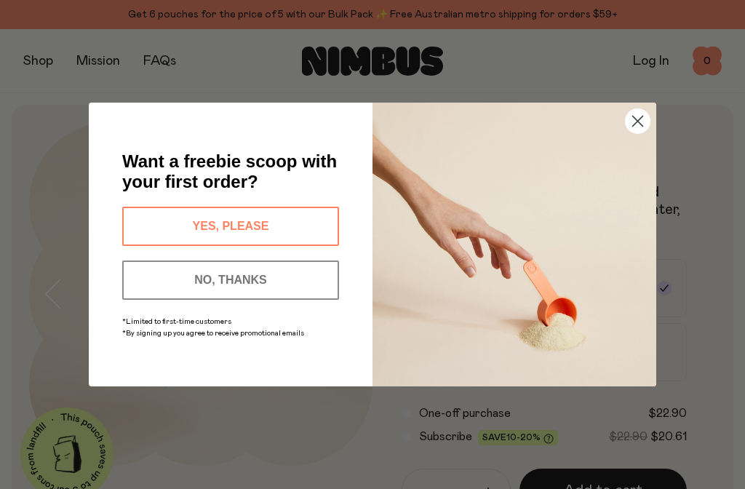
click at [646, 116] on circle "Close dialog" at bounding box center [637, 121] width 24 height 24
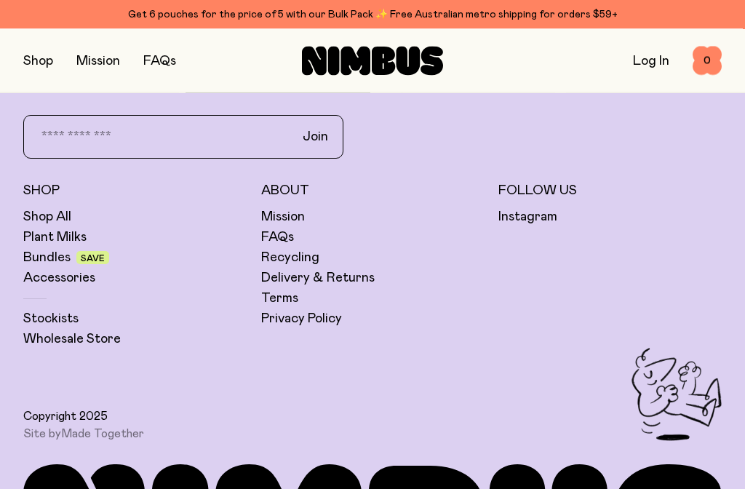
scroll to position [3558, 0]
click at [71, 236] on link "Plant Milks" at bounding box center [54, 236] width 63 height 17
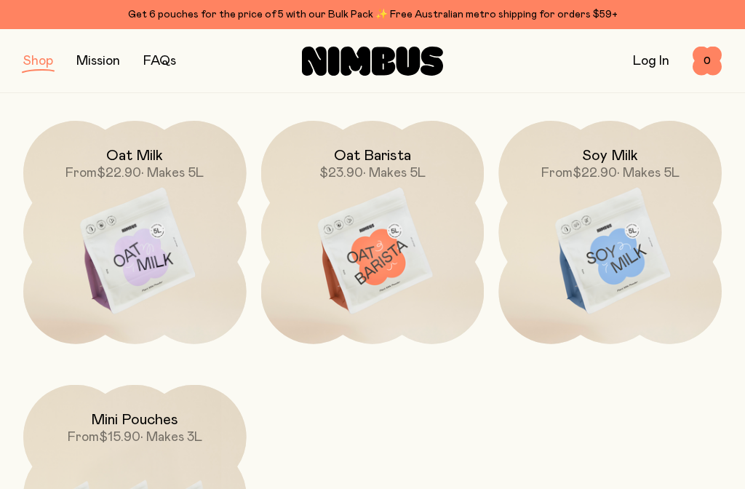
scroll to position [187, 0]
click at [620, 167] on span "• Makes 5L" at bounding box center [648, 173] width 63 height 13
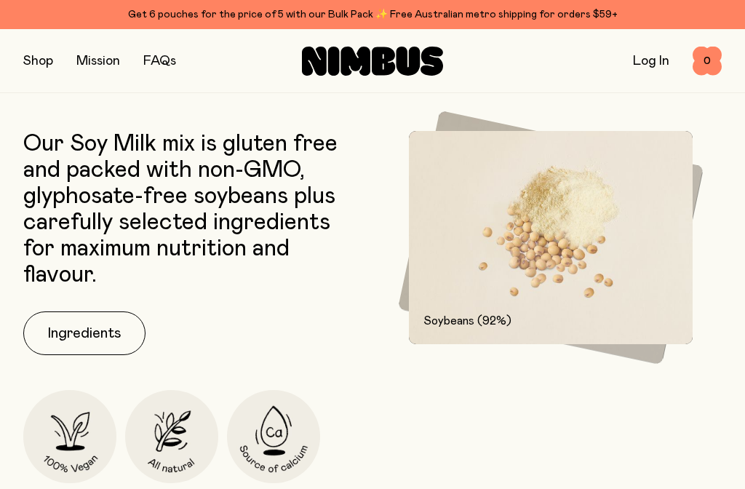
scroll to position [700, 0]
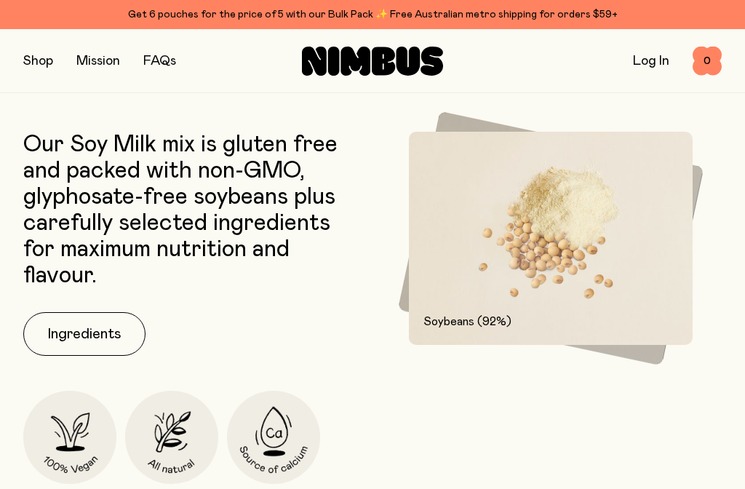
click at [566, 265] on img at bounding box center [551, 238] width 284 height 213
click at [105, 332] on button "Ingredients" at bounding box center [84, 334] width 122 height 44
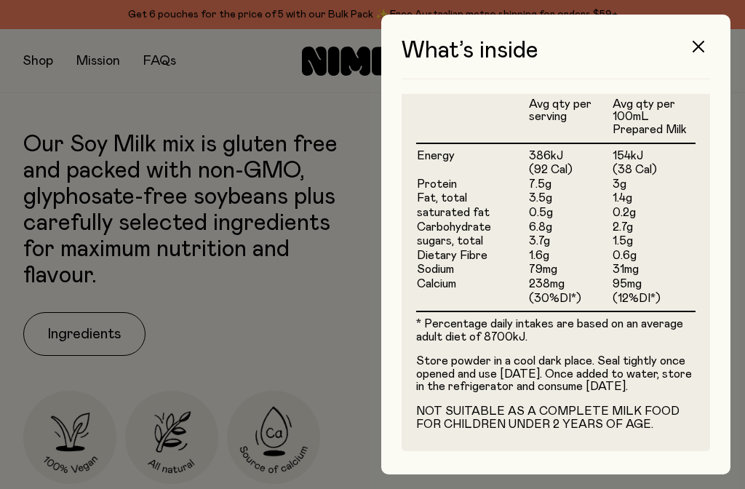
scroll to position [0, 0]
click at [705, 43] on button "button" at bounding box center [698, 46] width 35 height 35
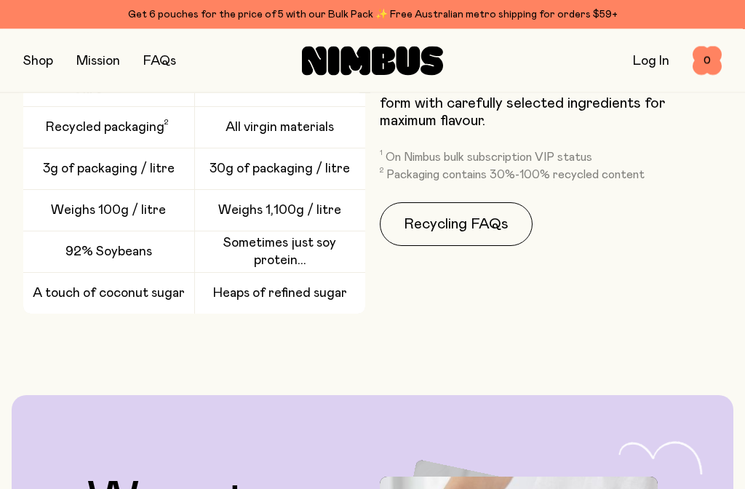
scroll to position [2238, 0]
click at [486, 225] on link "Recycling FAQs" at bounding box center [456, 224] width 153 height 44
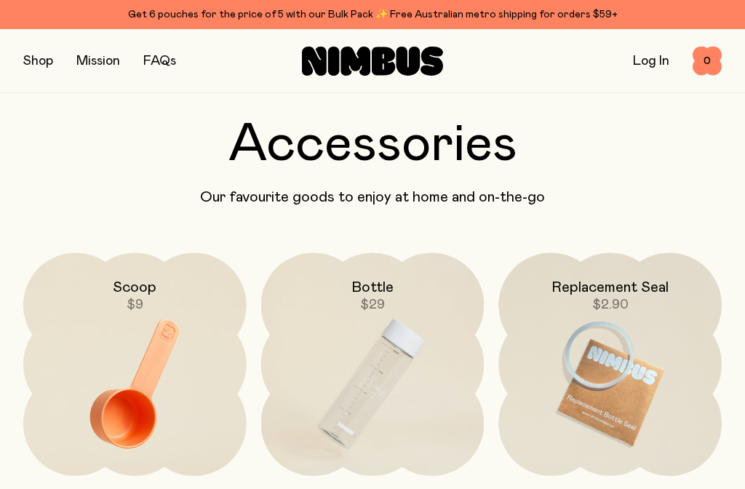
scroll to position [3153, 0]
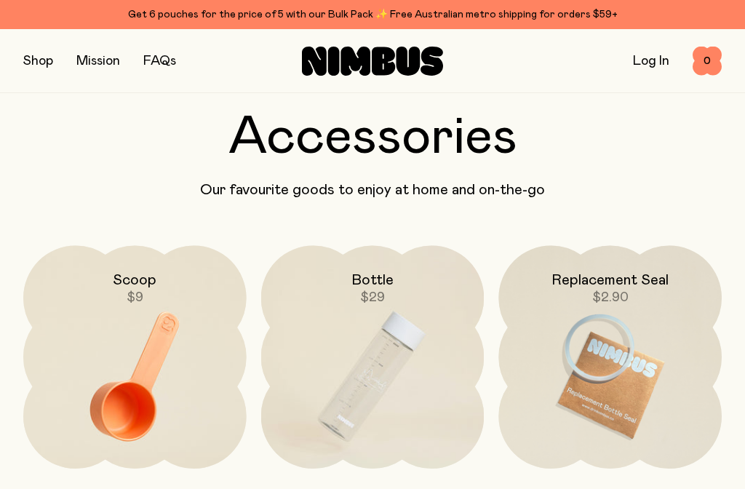
click at [377, 286] on h2 "Bottle" at bounding box center [372, 279] width 42 height 17
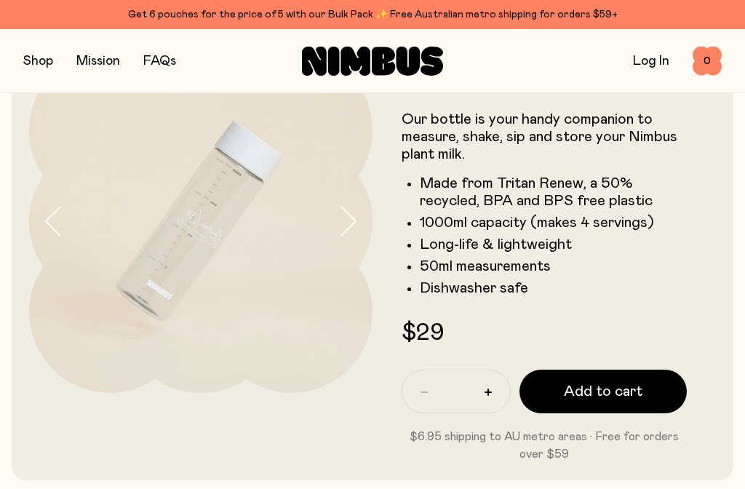
scroll to position [71, 0]
click at [348, 231] on icon "button" at bounding box center [349, 222] width 15 height 28
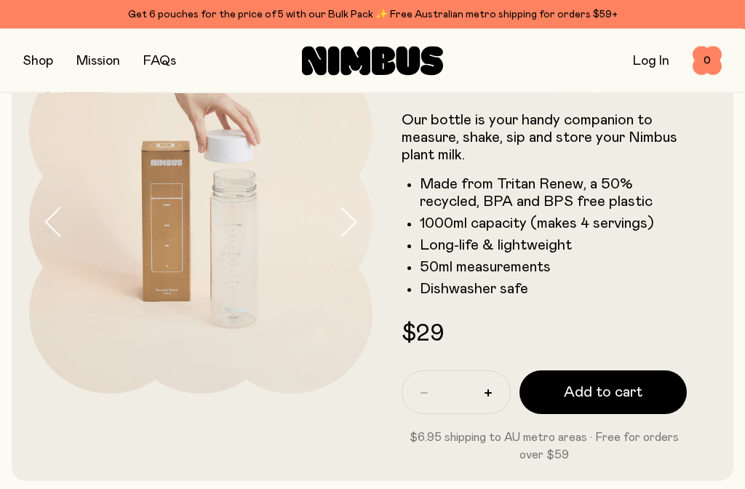
scroll to position [72, 0]
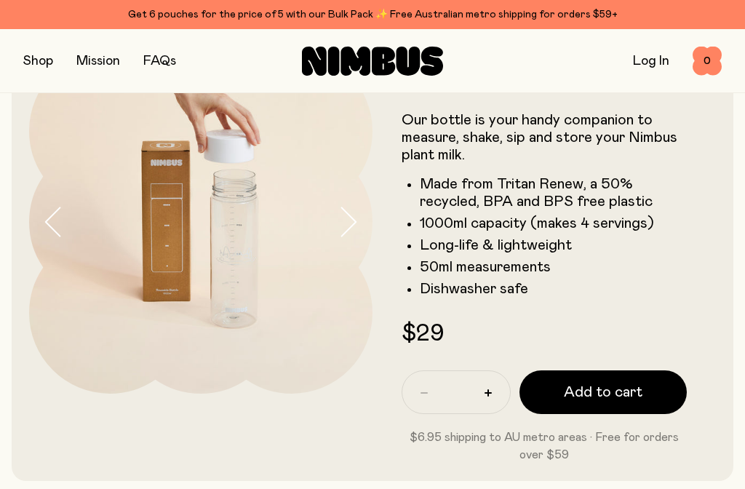
click at [354, 221] on icon "button" at bounding box center [349, 221] width 15 height 28
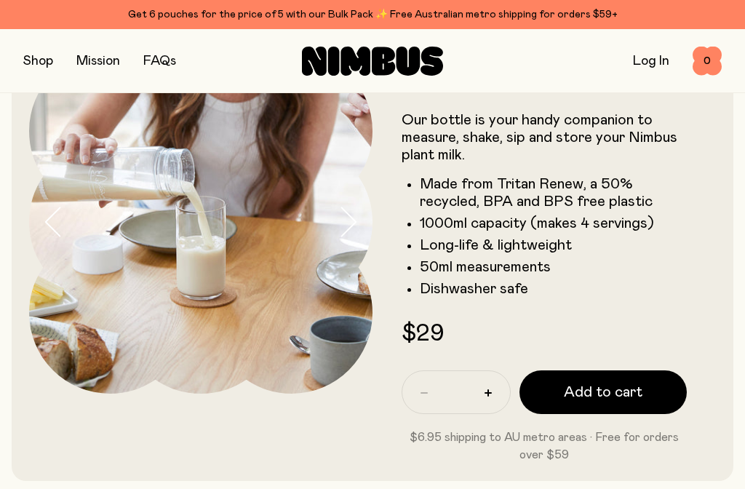
click at [351, 230] on icon "button" at bounding box center [347, 222] width 20 height 31
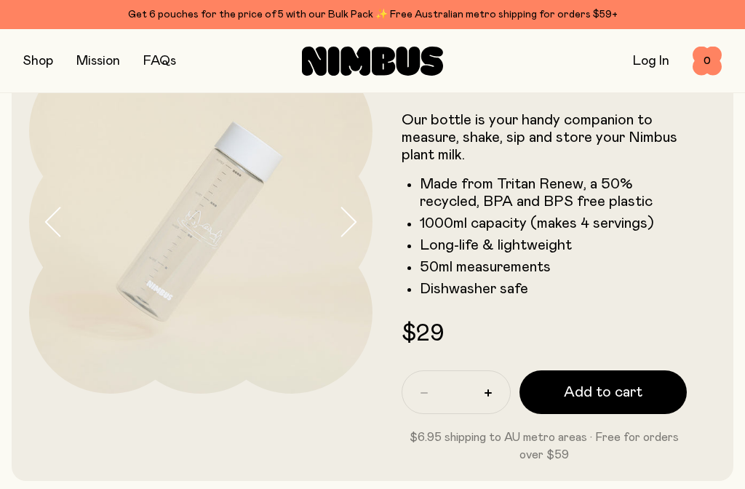
click at [356, 217] on icon "button" at bounding box center [347, 222] width 20 height 31
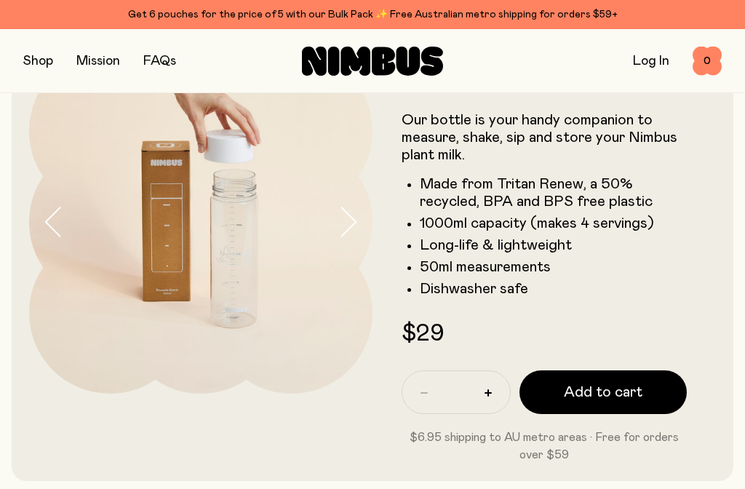
click at [351, 219] on icon "button" at bounding box center [347, 222] width 20 height 31
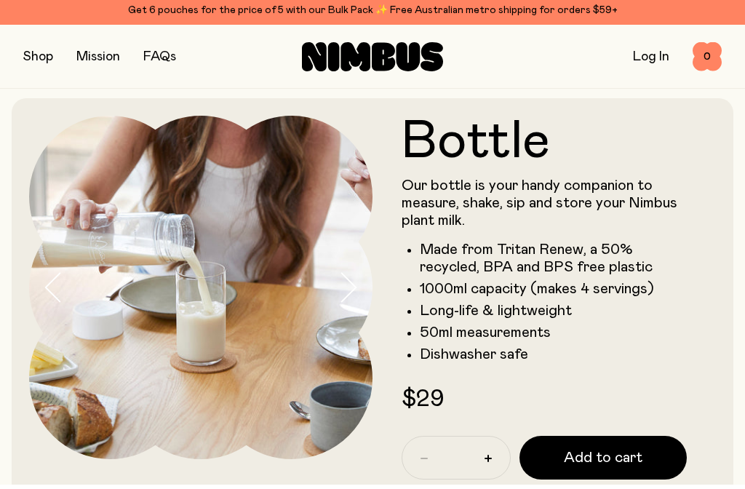
scroll to position [0, 0]
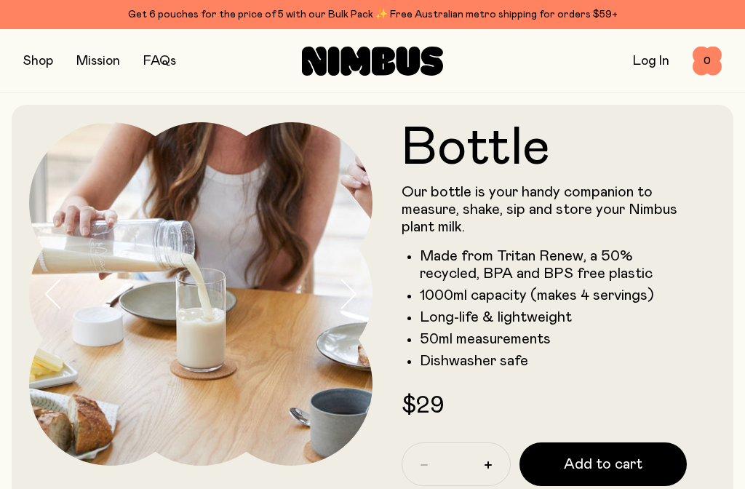
click at [41, 60] on button "button" at bounding box center [38, 61] width 30 height 20
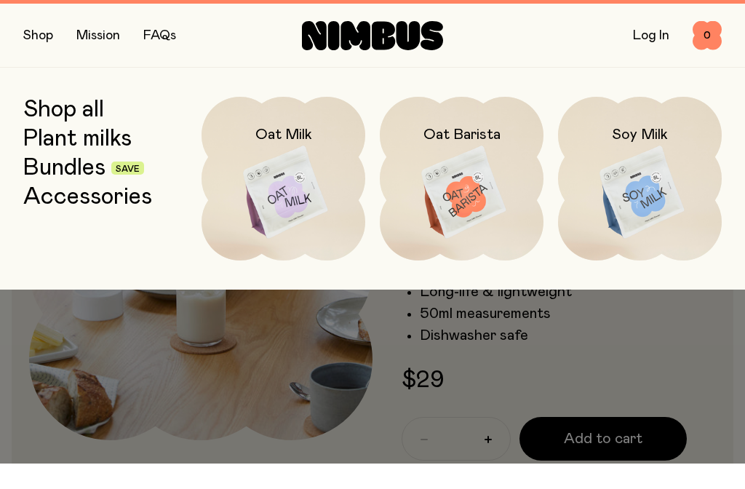
scroll to position [26, 0]
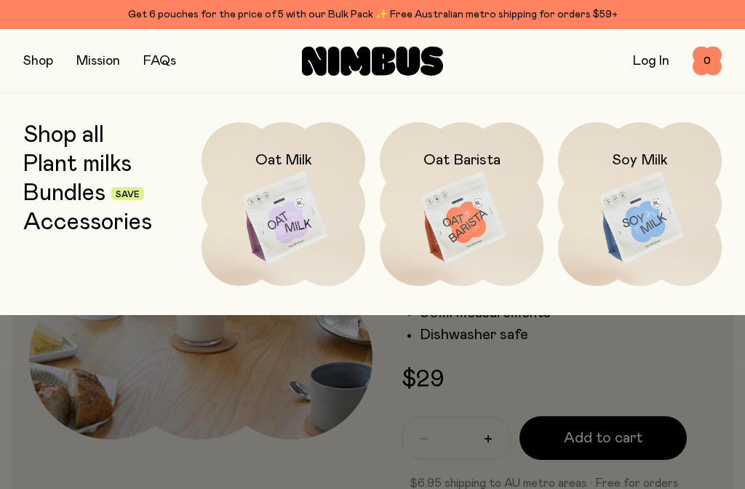
click at [647, 223] on img at bounding box center [640, 218] width 164 height 192
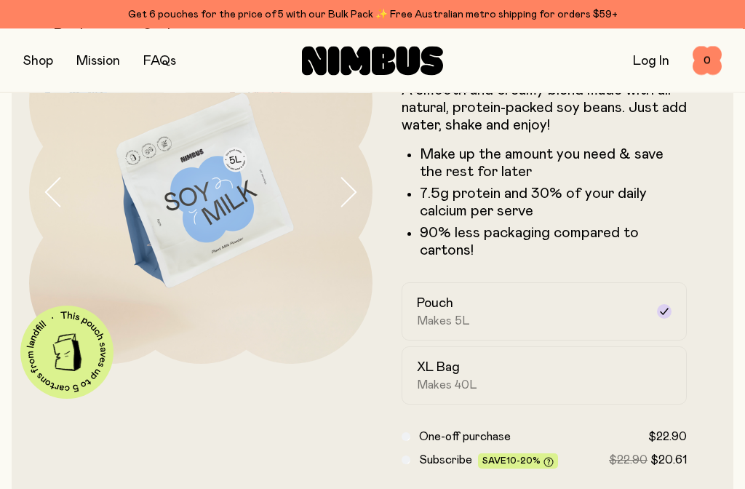
scroll to position [100, 0]
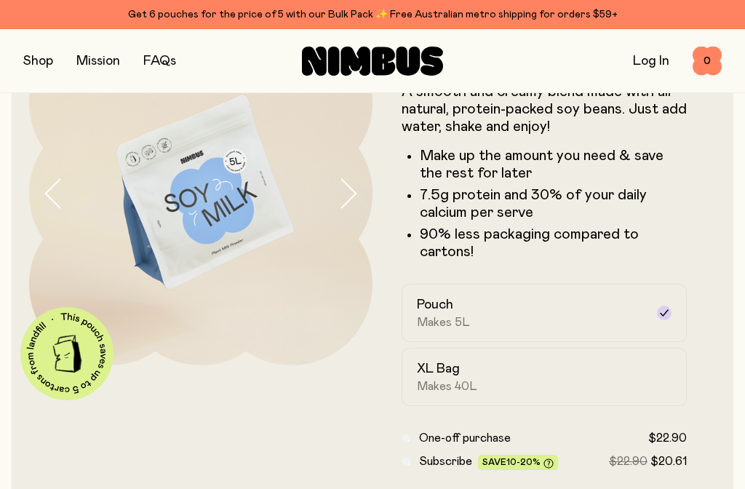
click at [565, 383] on div "XL Bag Makes 40L" at bounding box center [531, 376] width 228 height 33
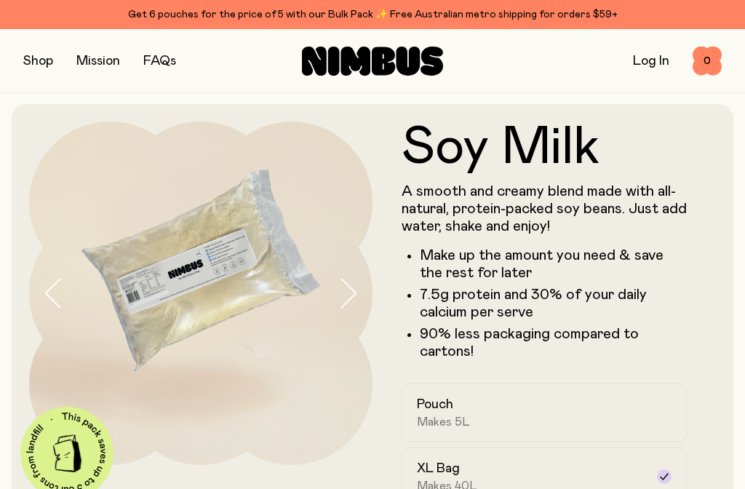
scroll to position [3, 0]
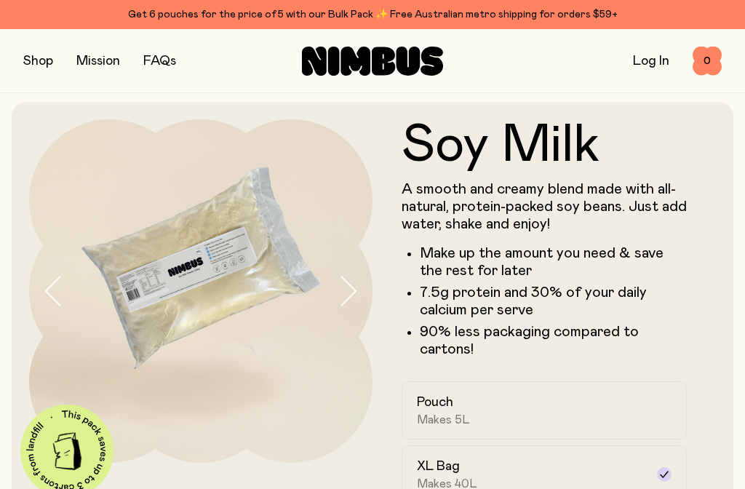
click at [170, 59] on link "FAQs" at bounding box center [159, 61] width 33 height 13
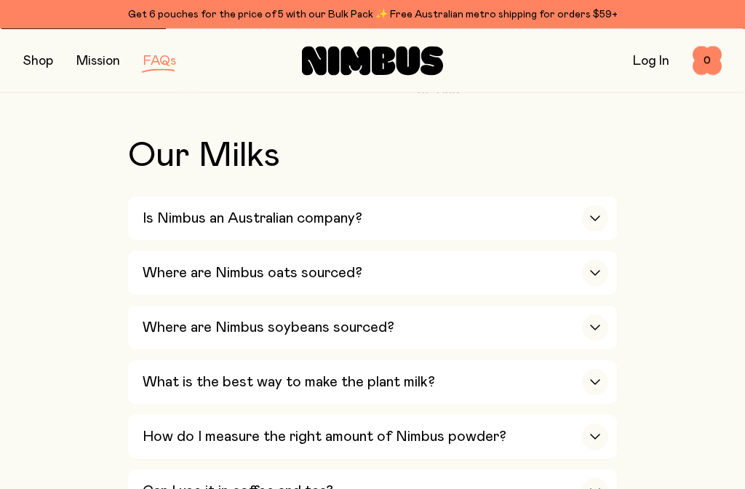
scroll to position [463, 0]
click at [591, 223] on div "button" at bounding box center [595, 218] width 26 height 26
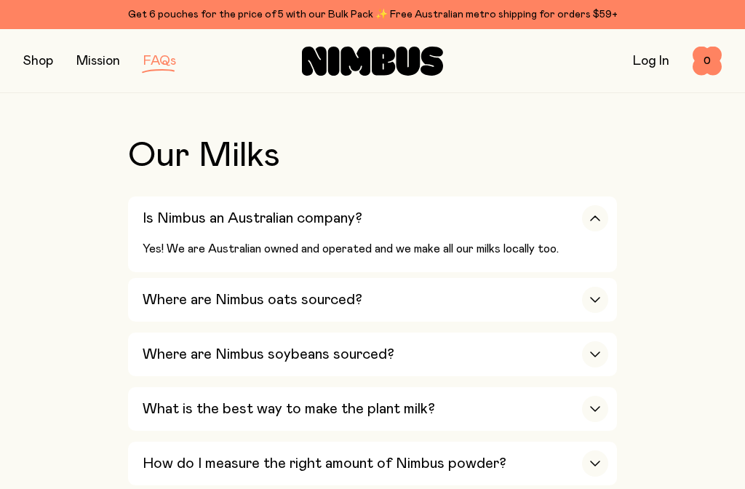
click at [591, 306] on div "button" at bounding box center [595, 300] width 26 height 26
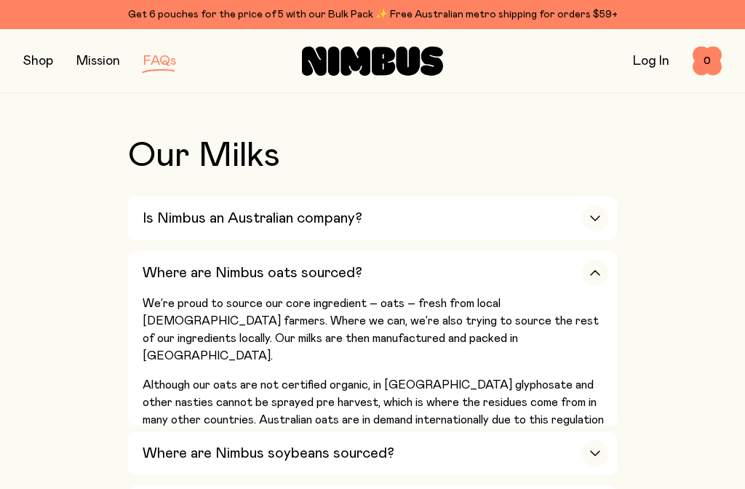
click at [596, 271] on div "button" at bounding box center [595, 273] width 26 height 26
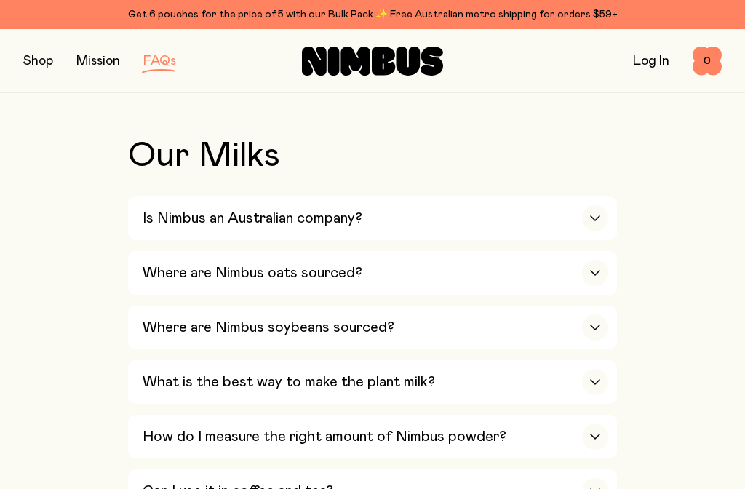
click at [590, 324] on div "button" at bounding box center [595, 327] width 26 height 26
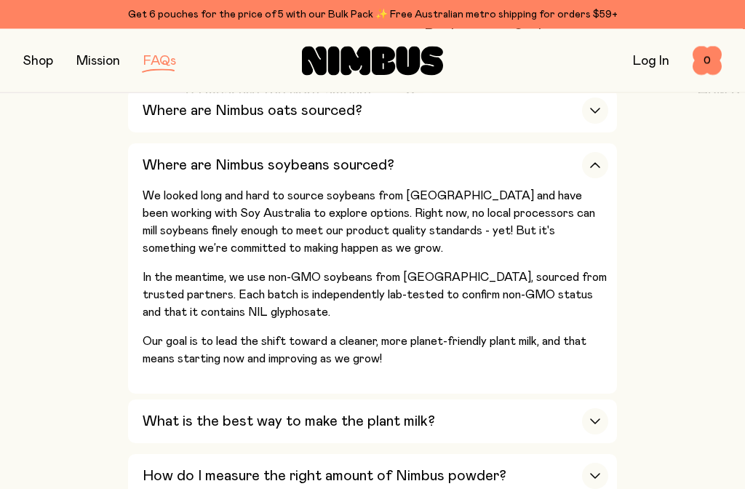
scroll to position [625, 0]
click at [601, 414] on div "button" at bounding box center [595, 421] width 26 height 26
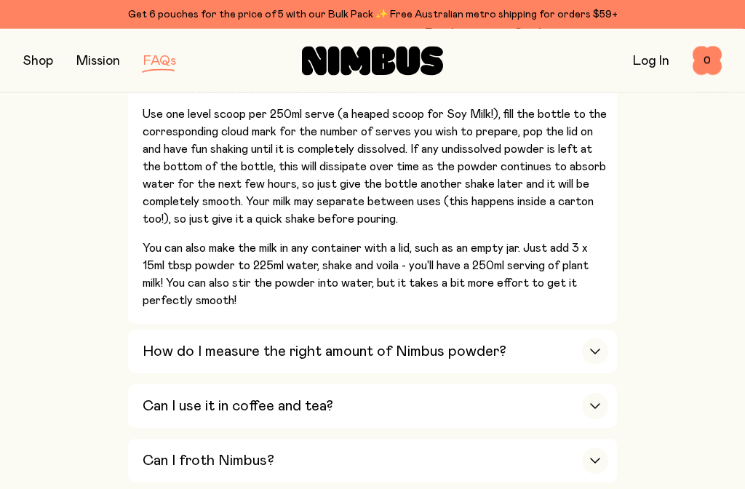
scroll to position [808, 0]
click at [595, 342] on div "button" at bounding box center [595, 351] width 26 height 26
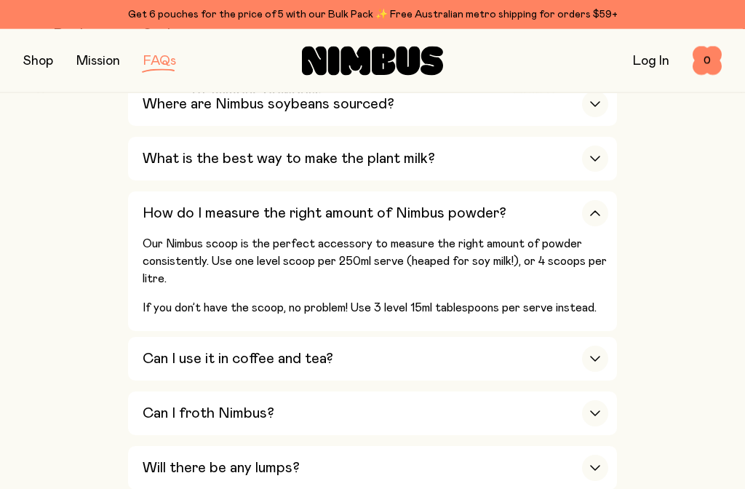
scroll to position [688, 0]
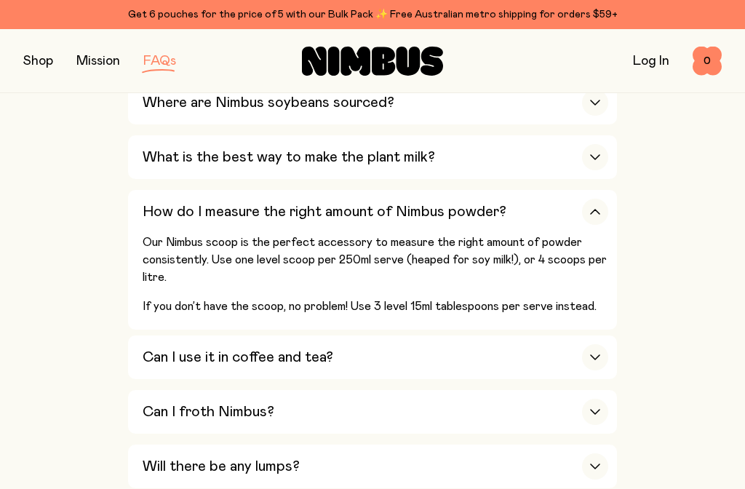
click at [595, 344] on div "button" at bounding box center [595, 357] width 26 height 26
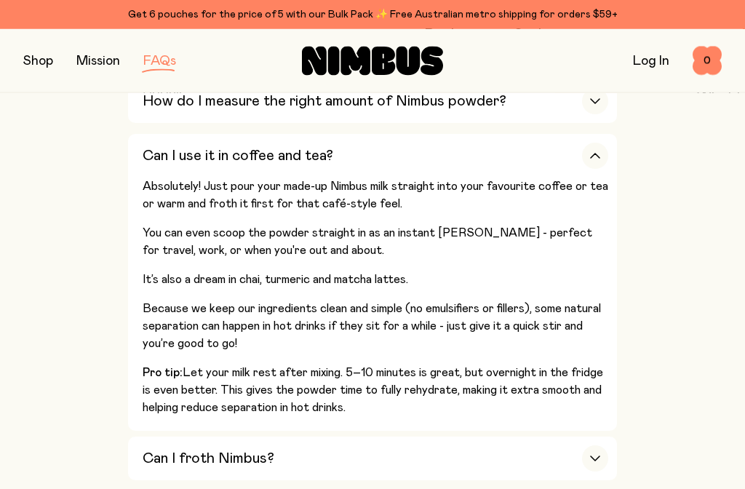
scroll to position [799, 0]
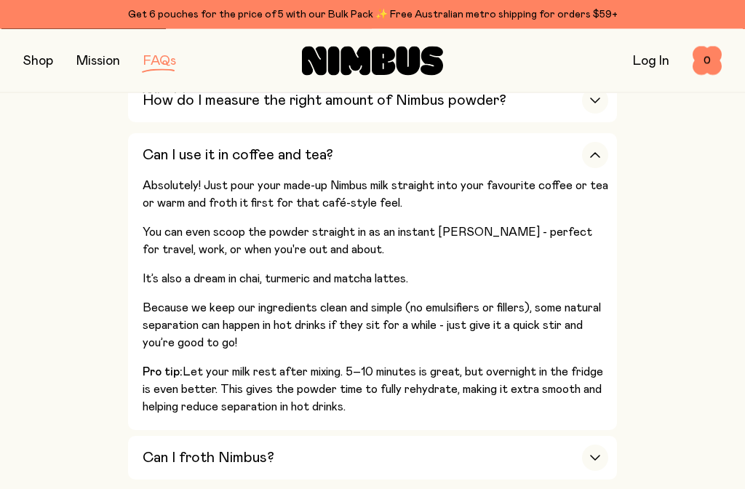
click at [598, 455] on icon "button" at bounding box center [595, 458] width 12 height 6
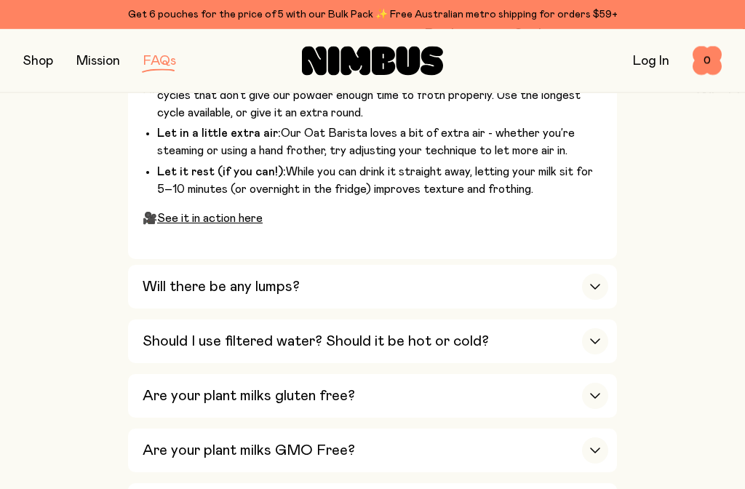
scroll to position [1177, 0]
click at [599, 273] on div "button" at bounding box center [595, 286] width 26 height 26
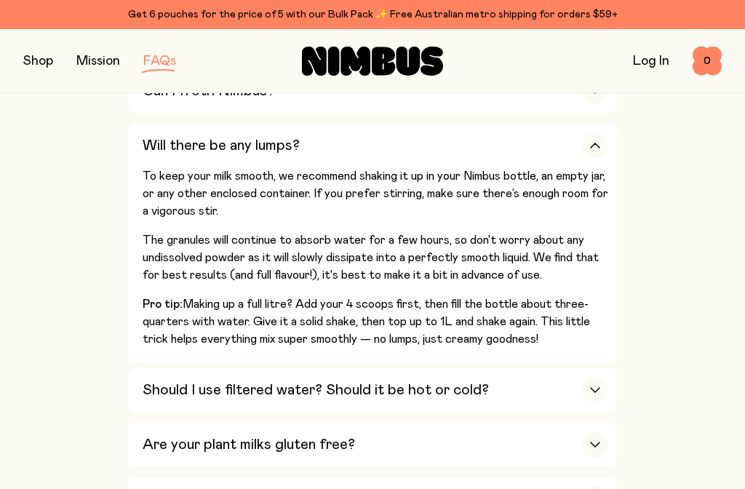
scroll to position [921, 0]
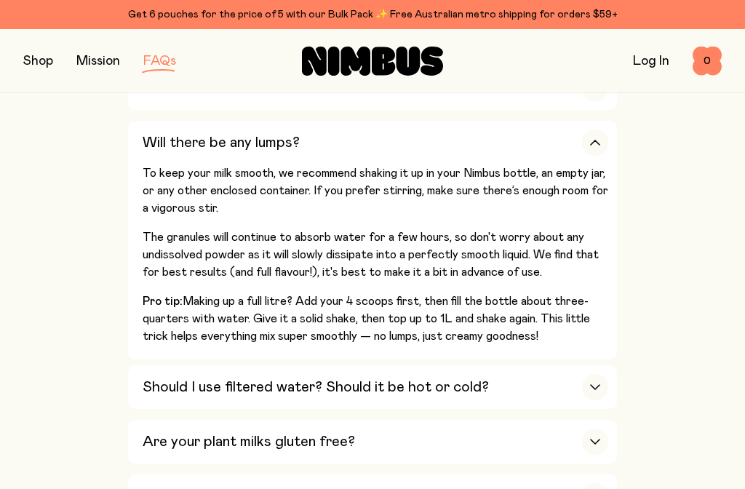
click at [586, 374] on div "button" at bounding box center [595, 387] width 26 height 26
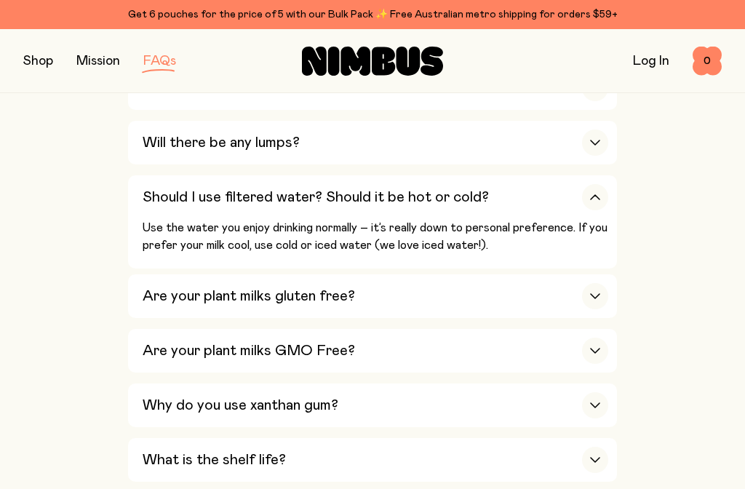
click at [596, 283] on div "button" at bounding box center [595, 296] width 26 height 26
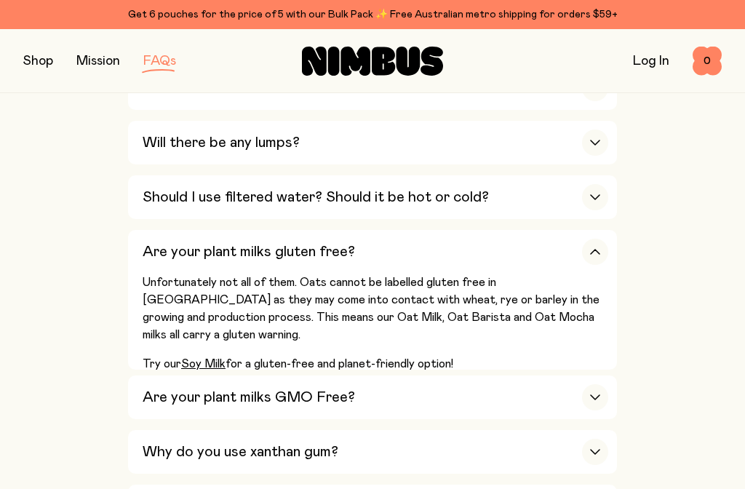
click at [589, 384] on div "button" at bounding box center [595, 397] width 26 height 26
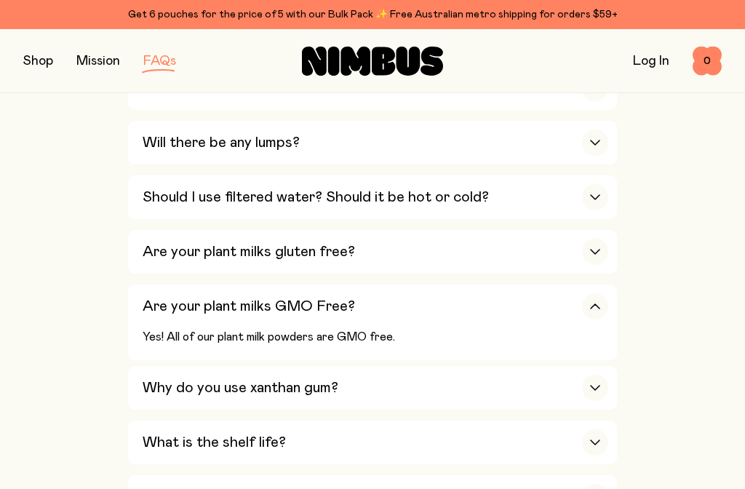
click at [594, 366] on div "Why do you use xanthan gum?" at bounding box center [375, 388] width 465 height 44
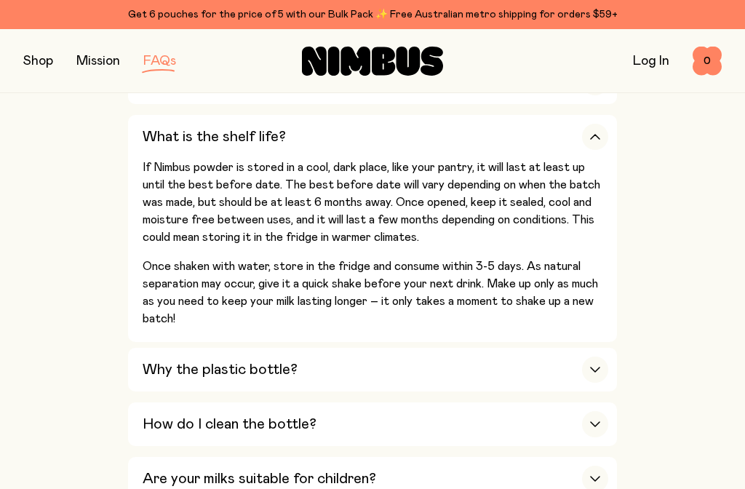
scroll to position [1201, 0]
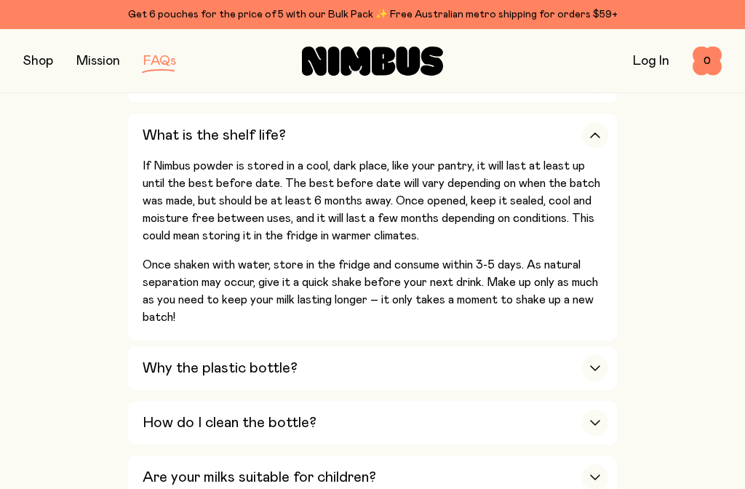
click at [607, 355] on div "button" at bounding box center [595, 368] width 26 height 26
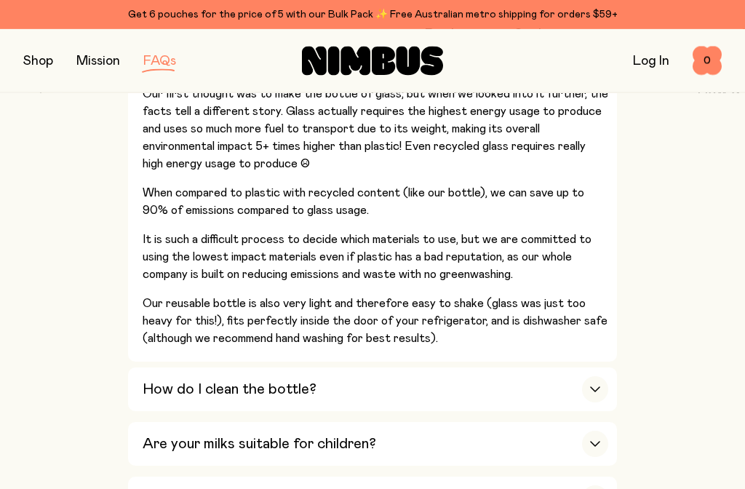
scroll to position [1440, 0]
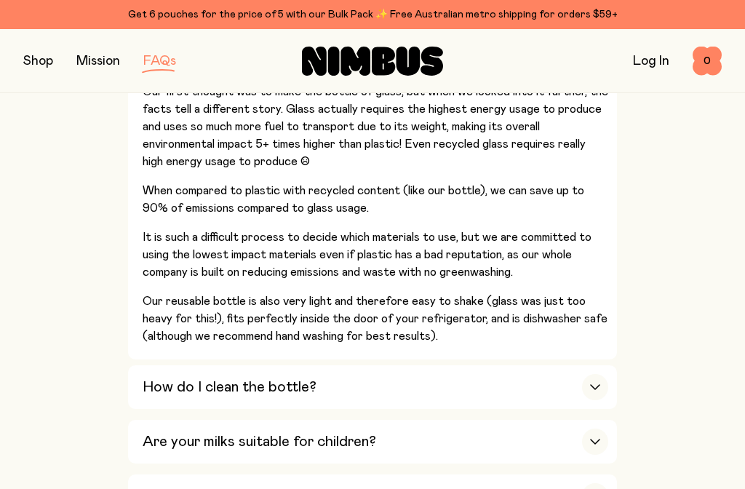
click at [602, 374] on div "button" at bounding box center [595, 387] width 26 height 26
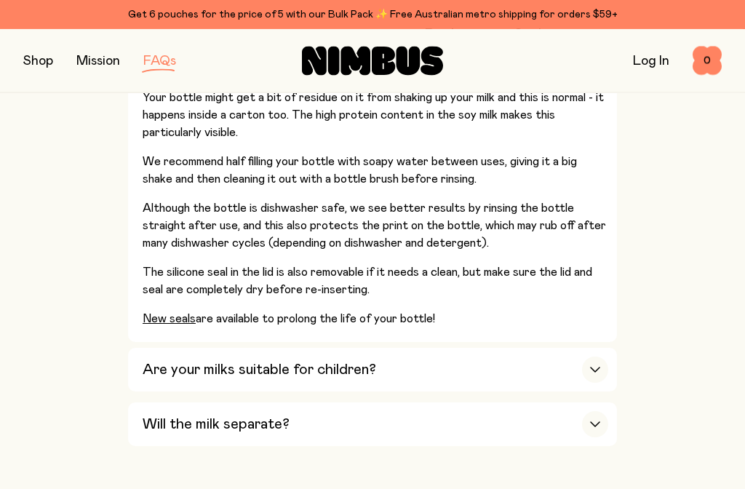
scroll to position [1383, 0]
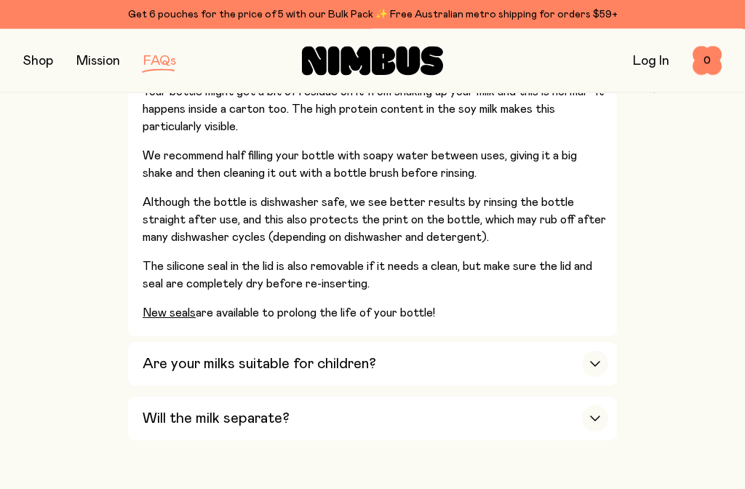
click at [600, 361] on icon "button" at bounding box center [595, 364] width 12 height 6
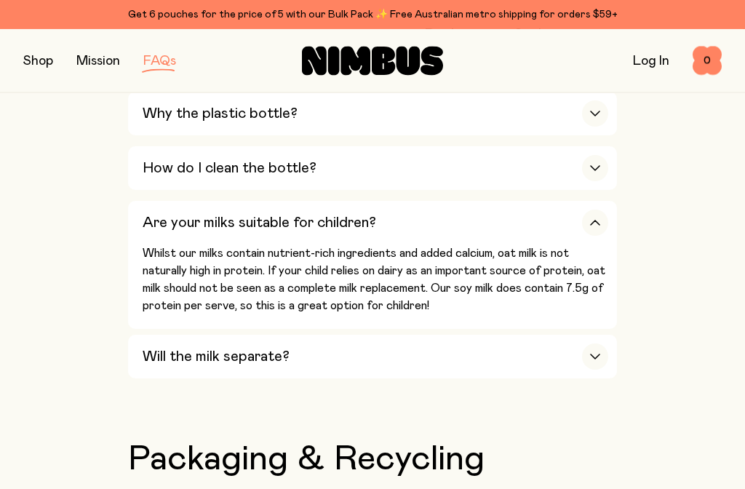
scroll to position [1276, 0]
click at [601, 344] on div "button" at bounding box center [595, 357] width 26 height 26
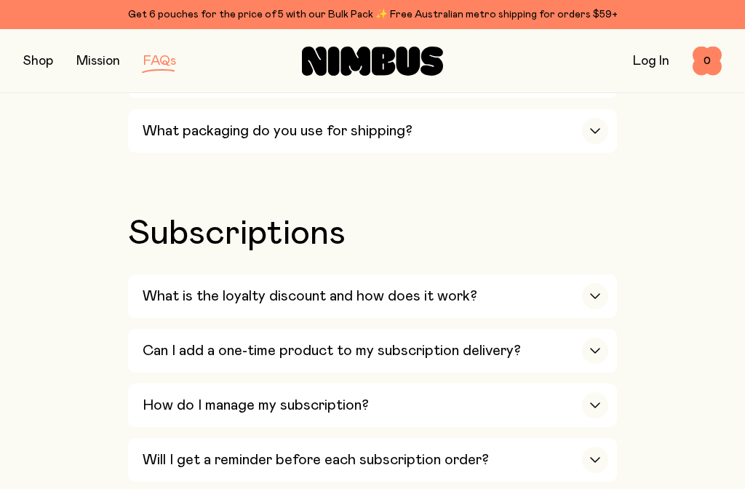
scroll to position [1796, 0]
click at [652, 205] on div "Our Milks Is Nimbus an Australian company? Yes! We are Australian owned and ope…" at bounding box center [372, 30] width 698 height 2448
click at [602, 284] on div "button" at bounding box center [595, 297] width 26 height 26
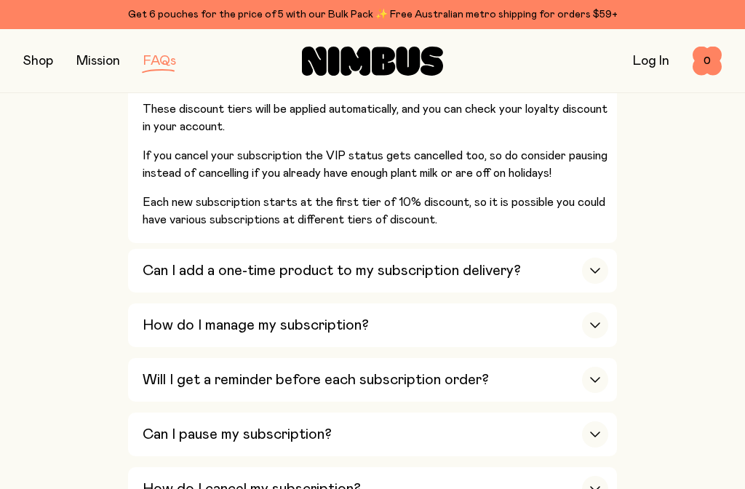
scroll to position [2147, 0]
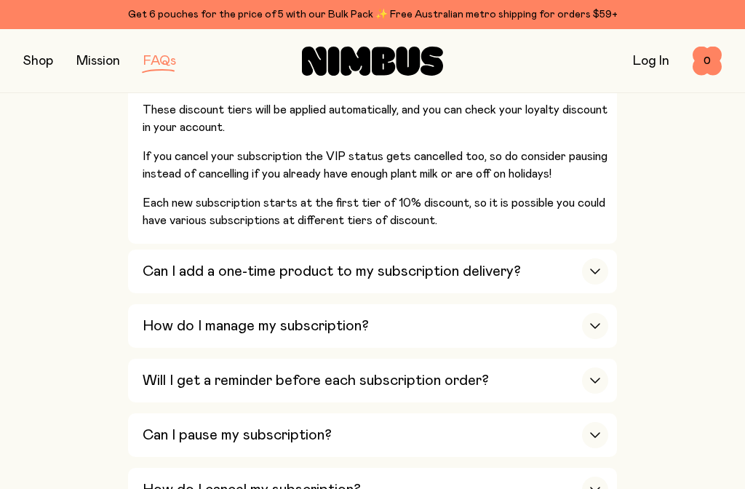
click at [603, 258] on div "button" at bounding box center [595, 271] width 26 height 26
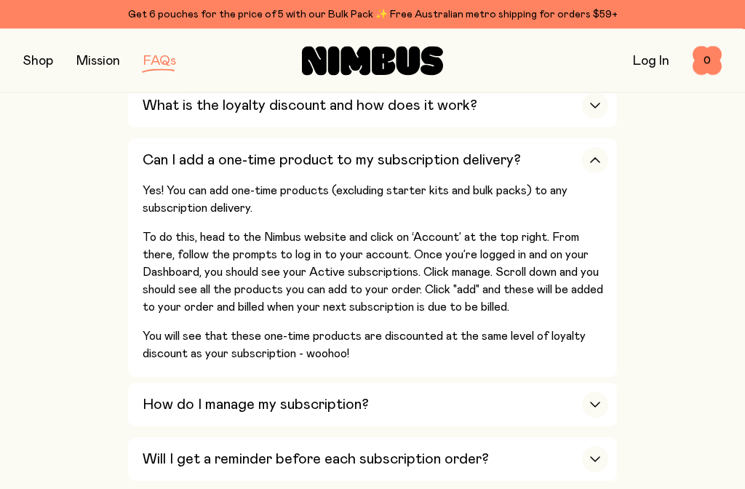
scroll to position [1988, 0]
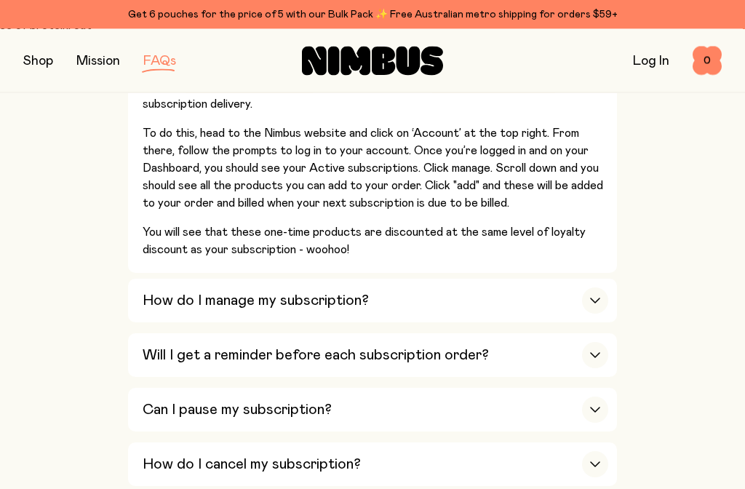
click at [593, 299] on icon "button" at bounding box center [595, 301] width 9 height 4
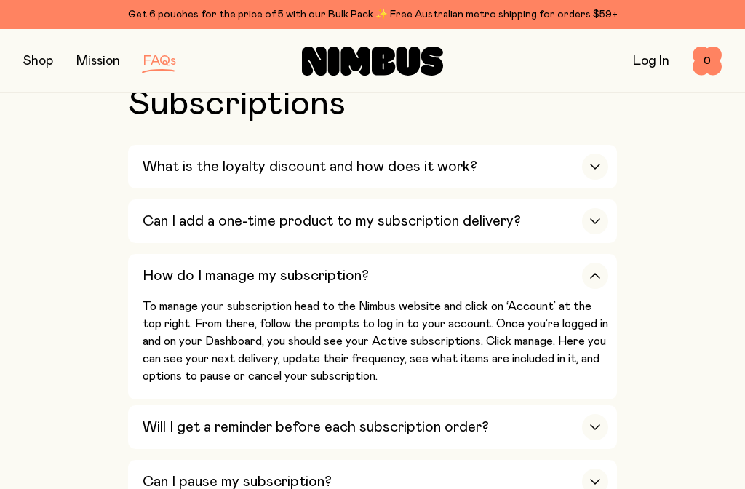
scroll to position [1925, 0]
click at [607, 415] on div "button" at bounding box center [595, 428] width 26 height 26
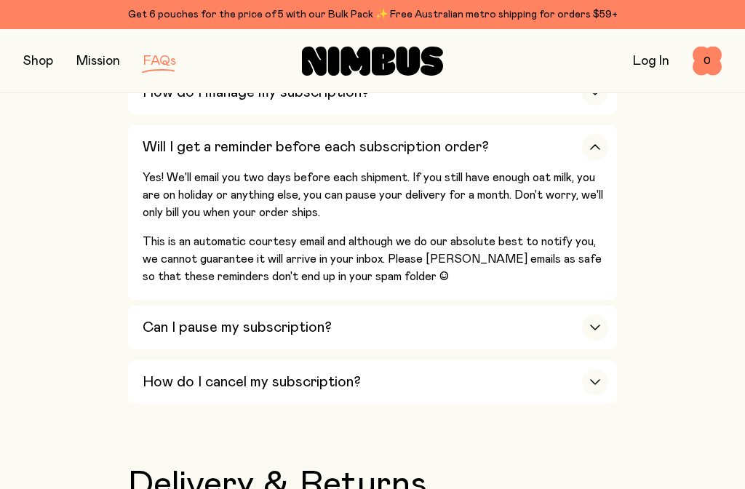
scroll to position [2110, 0]
click at [602, 313] on div "button" at bounding box center [595, 326] width 26 height 26
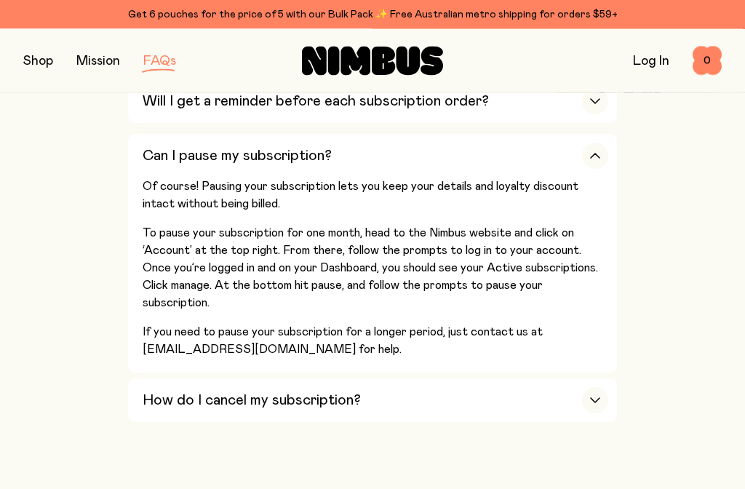
scroll to position [2156, 0]
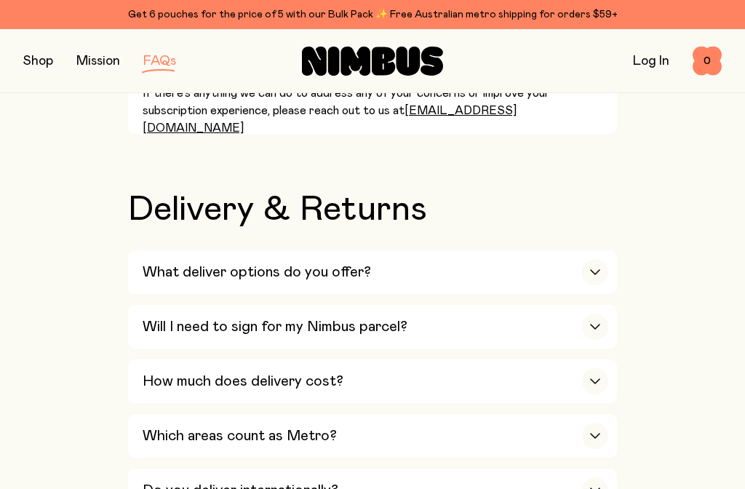
scroll to position [2452, 0]
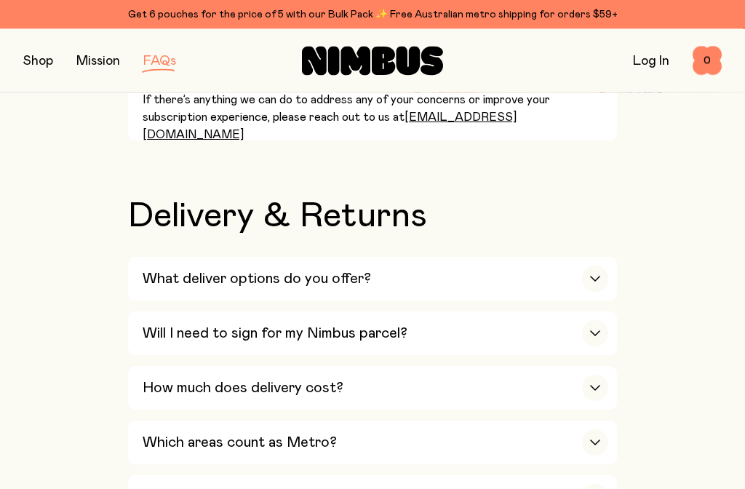
click at [601, 266] on div "button" at bounding box center [595, 279] width 26 height 26
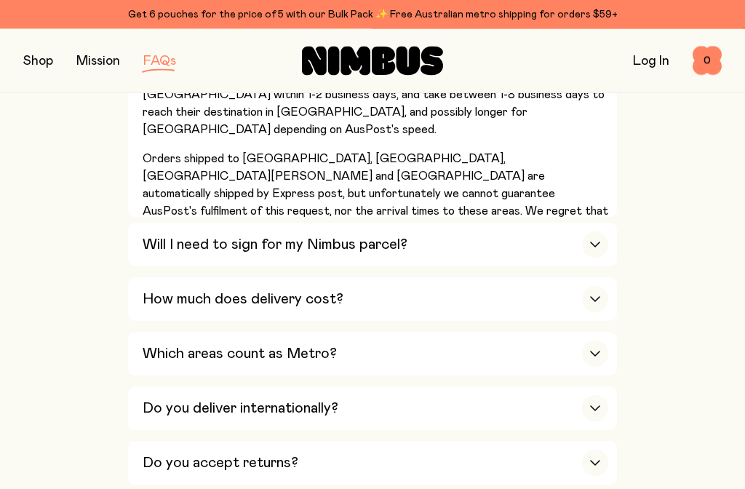
scroll to position [2717, 0]
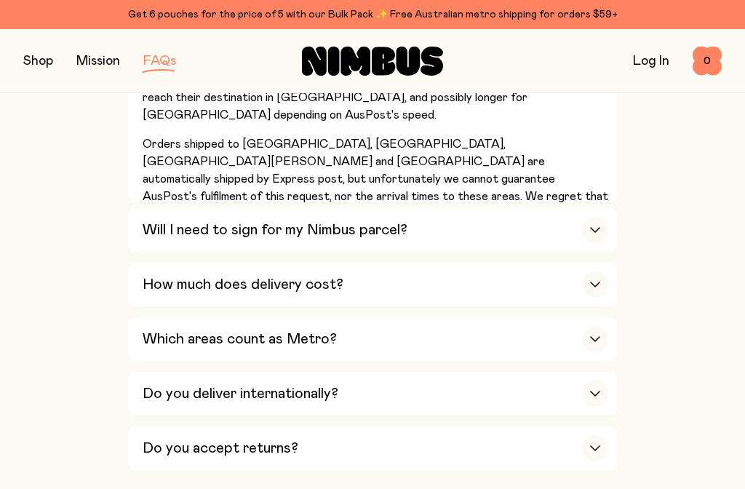
click at [605, 271] on div "button" at bounding box center [595, 284] width 26 height 26
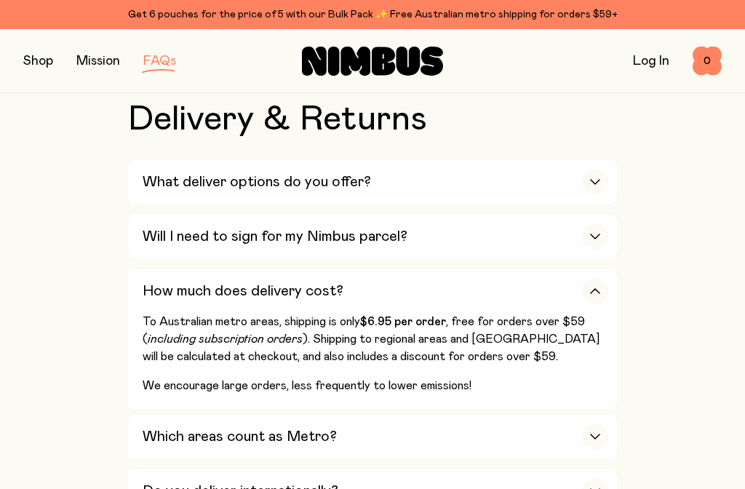
scroll to position [2549, 0]
click at [607, 424] on div "button" at bounding box center [595, 437] width 26 height 26
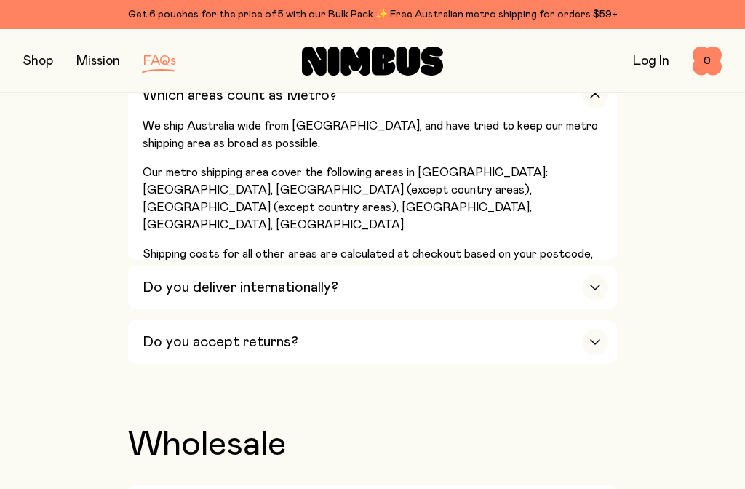
scroll to position [2803, 0]
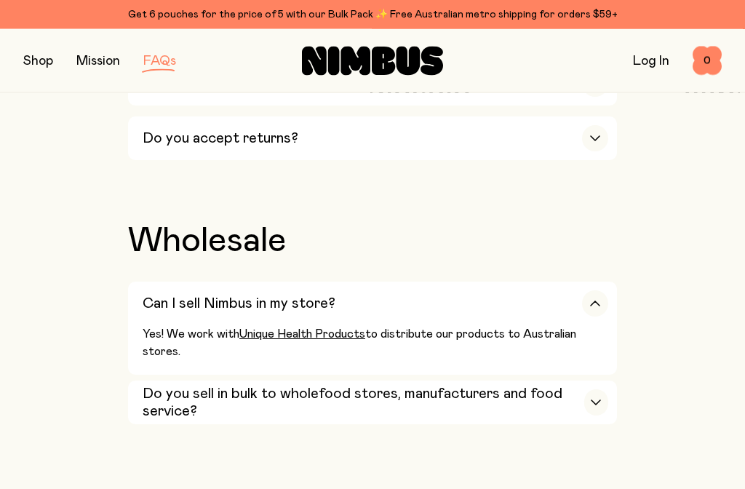
scroll to position [3004, 0]
click at [609, 380] on button "Do you sell in bulk to wholefood stores, manufacturers and food service? Yes! O…" at bounding box center [372, 402] width 489 height 44
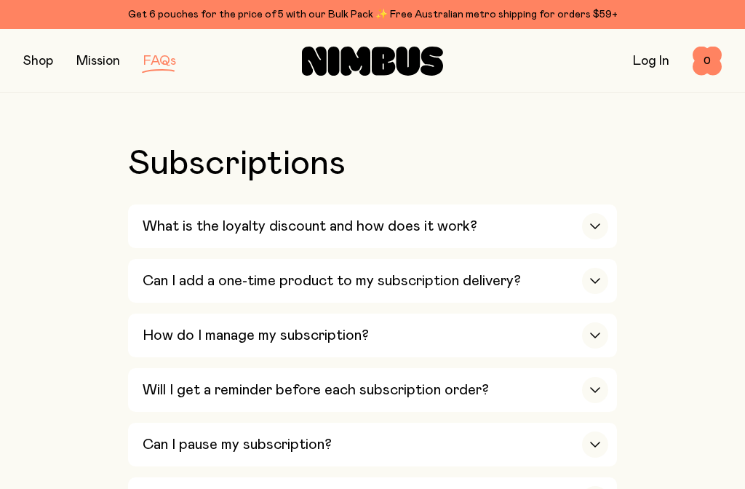
scroll to position [1865, 0]
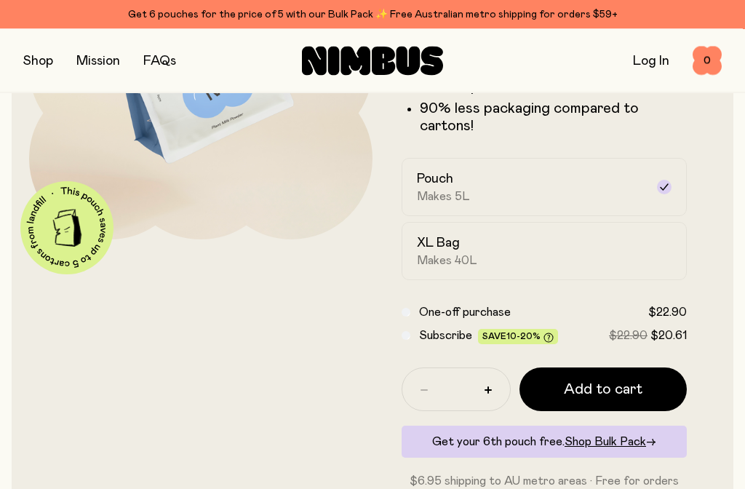
scroll to position [227, 0]
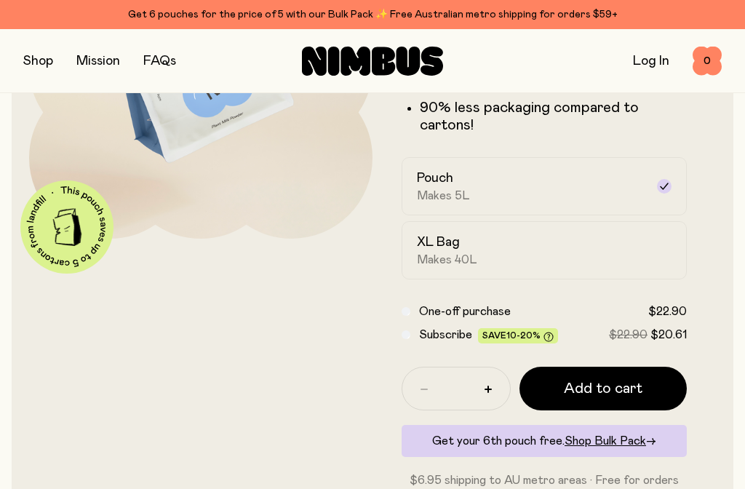
click at [617, 393] on span "Add to cart" at bounding box center [603, 388] width 79 height 20
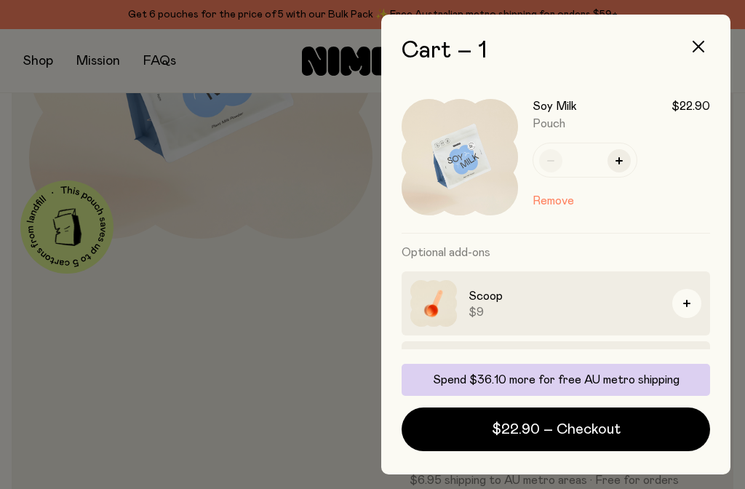
scroll to position [0, 0]
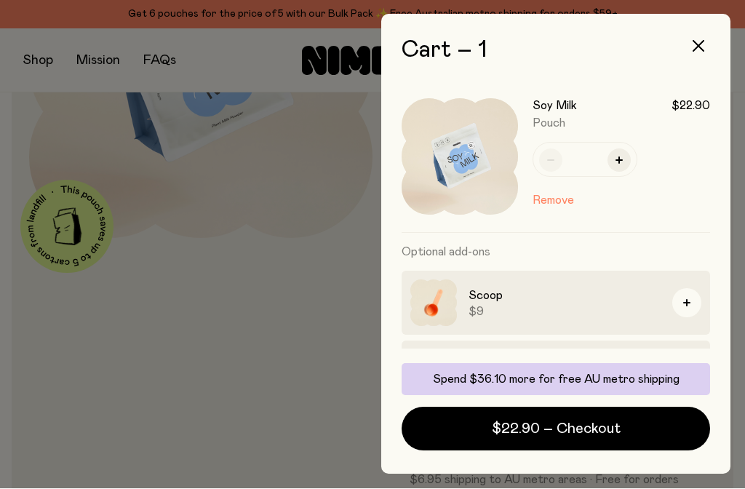
click at [620, 451] on button "$22.90 – Checkout" at bounding box center [555, 429] width 308 height 44
